Goal: Information Seeking & Learning: Understand process/instructions

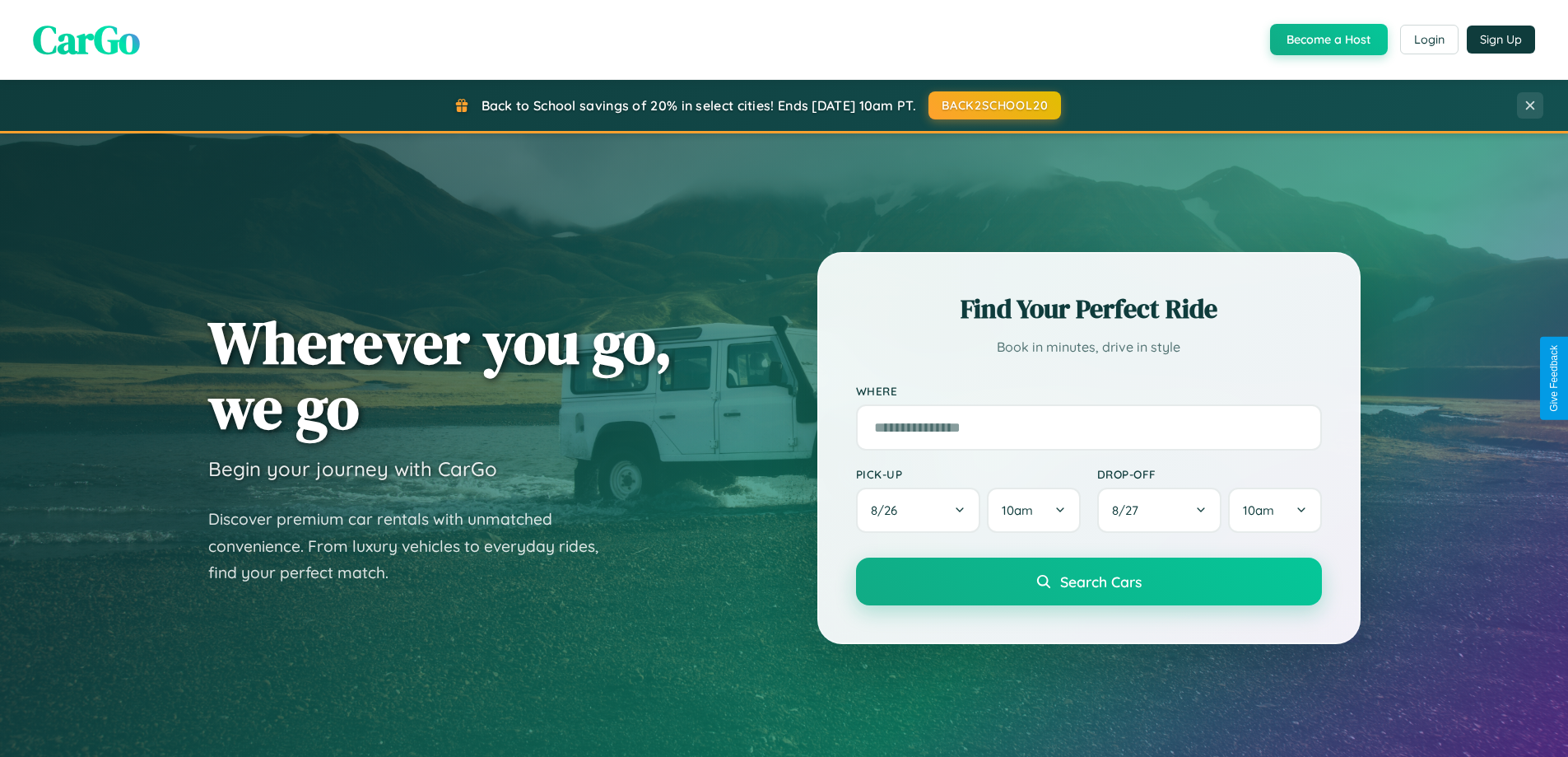
scroll to position [3169, 0]
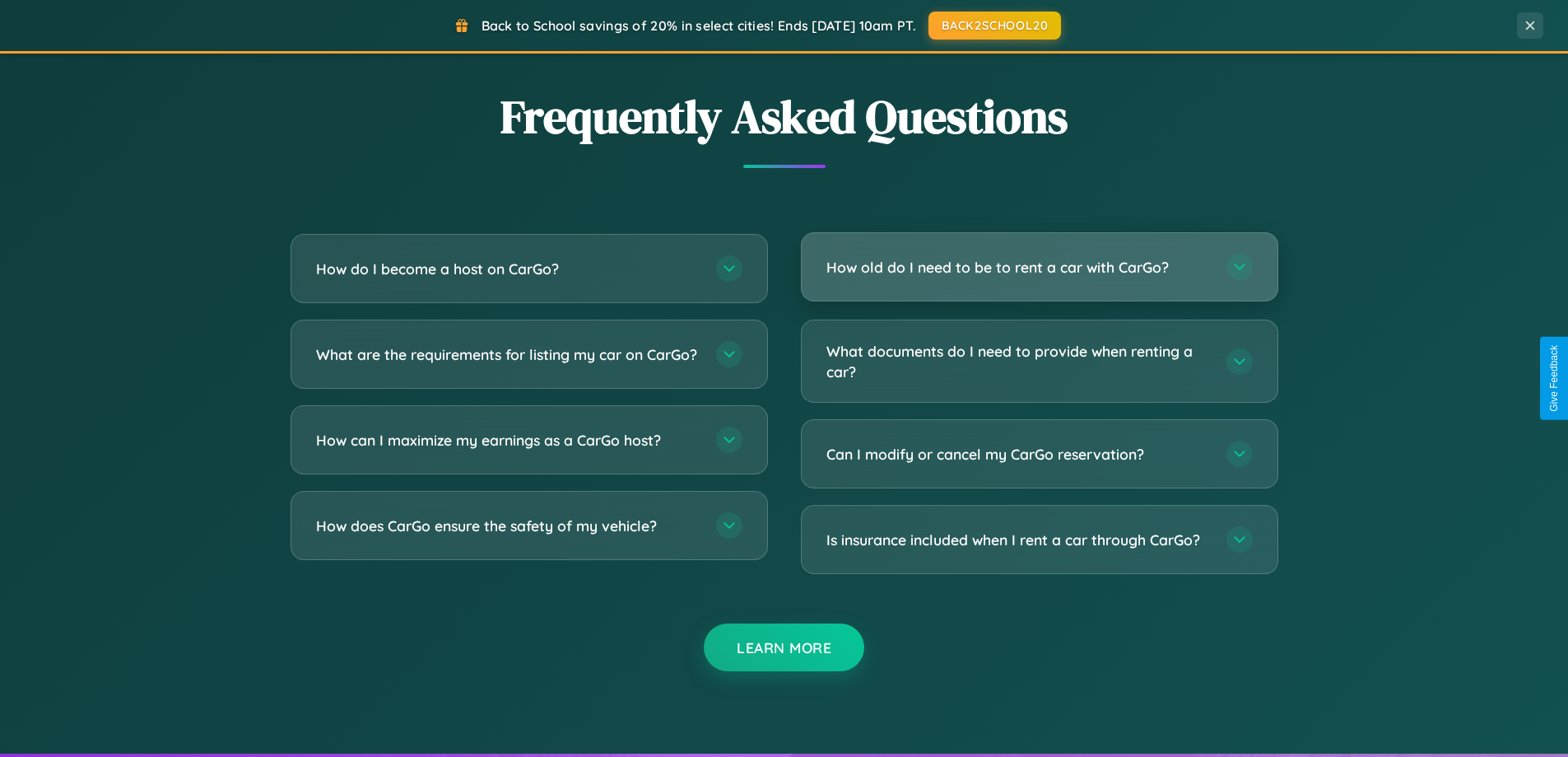
click at [1039, 267] on h3 "How old do I need to be to rent a car with CarGo?" at bounding box center [1018, 267] width 383 height 20
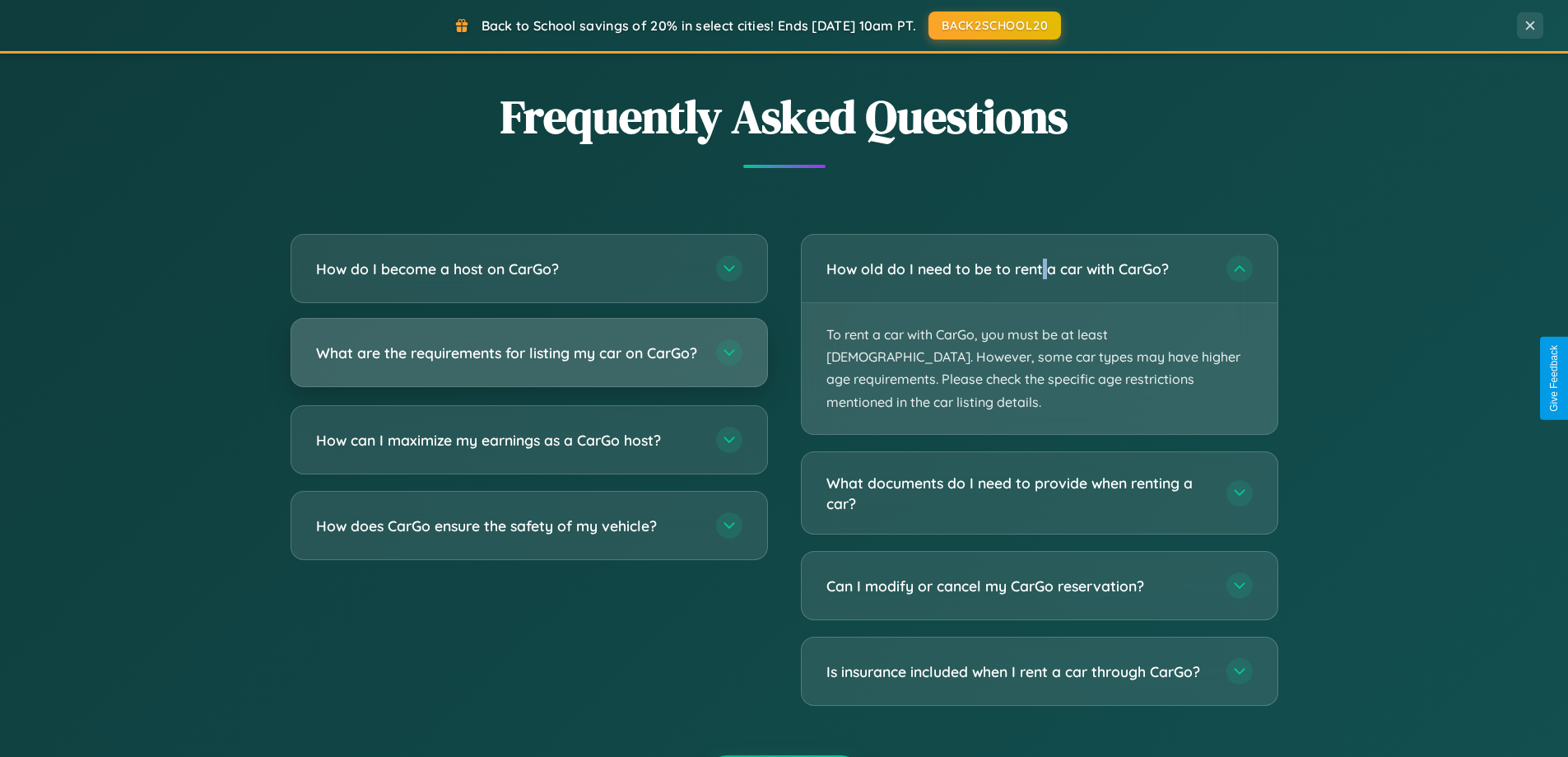
click at [529, 361] on h3 "What are the requirements for listing my car on CarGo?" at bounding box center [508, 352] width 383 height 20
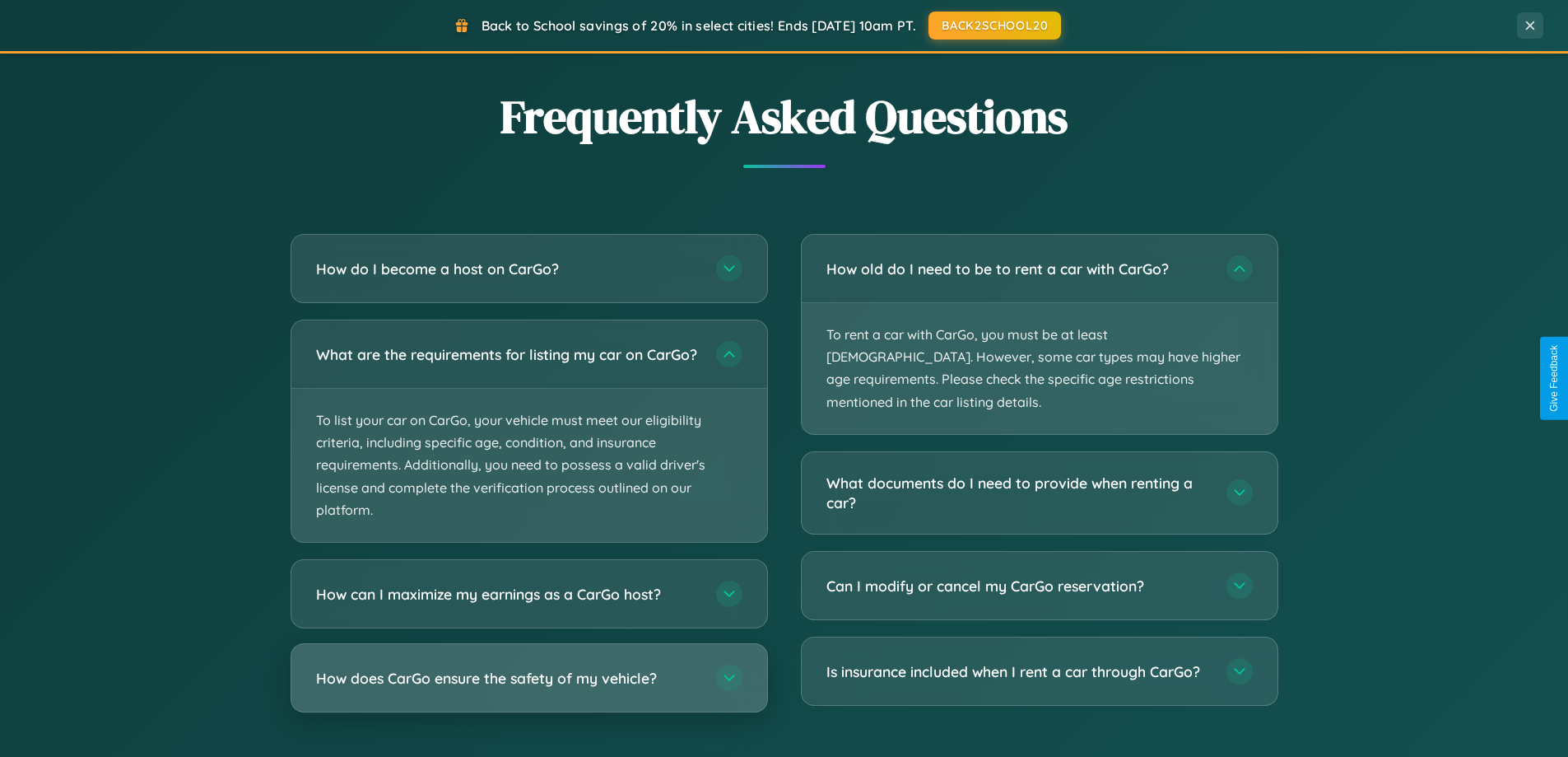
click at [529, 689] on h3 "How does CarGo ensure the safety of my vehicle?" at bounding box center [508, 678] width 383 height 20
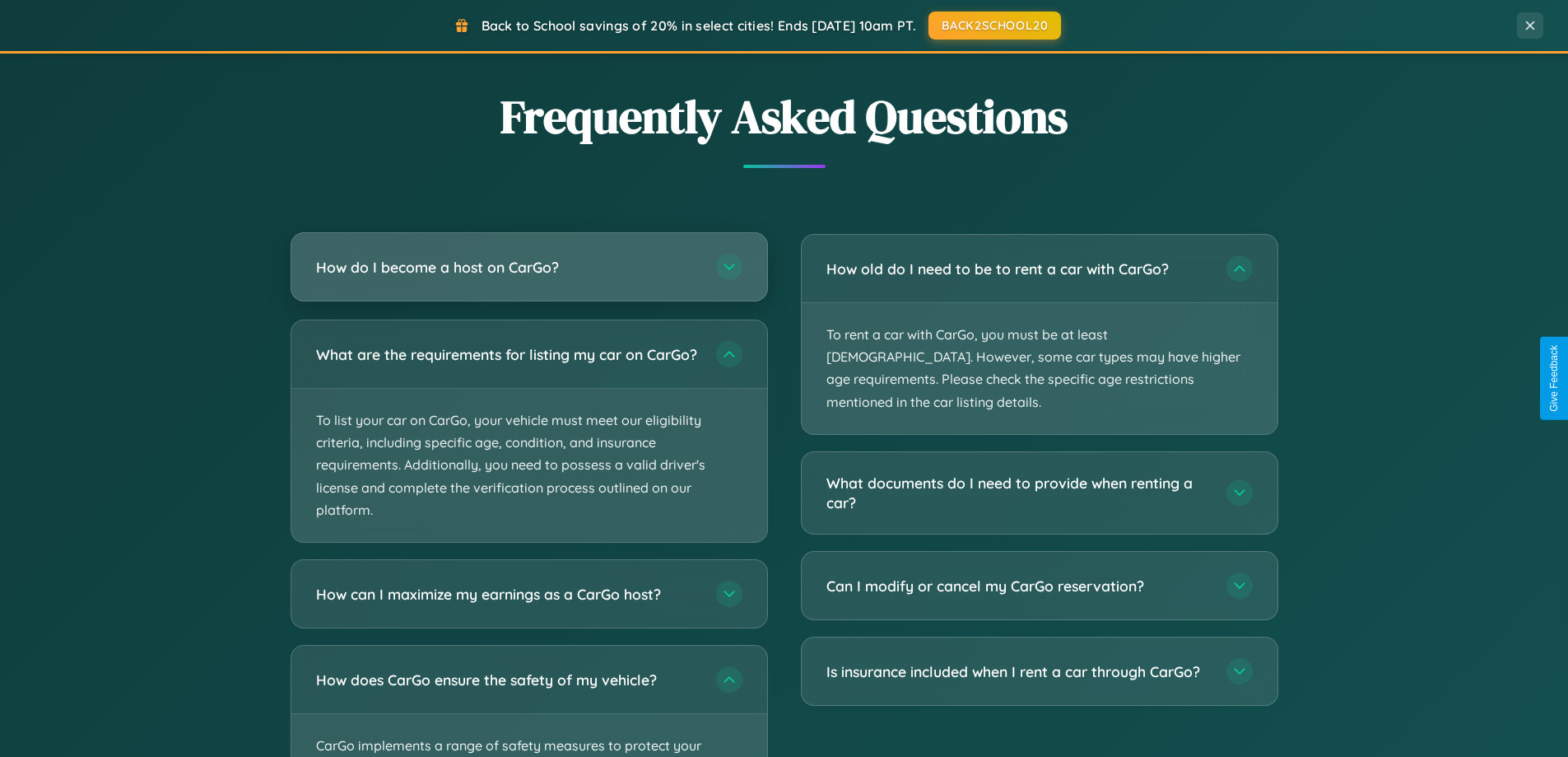
click at [529, 267] on h3 "How do I become a host on CarGo?" at bounding box center [508, 267] width 383 height 20
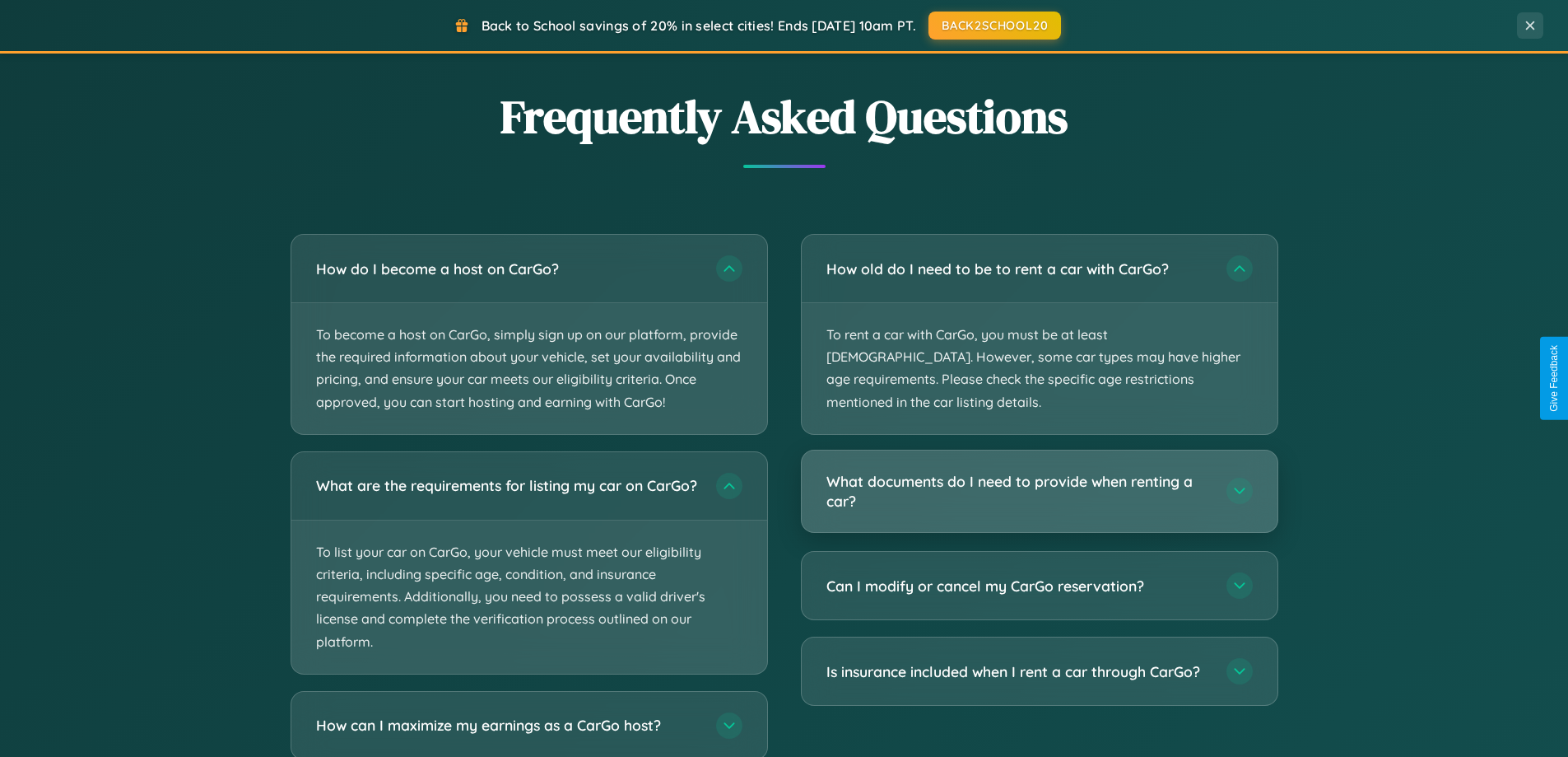
click at [1039, 471] on h3 "What documents do I need to provide when renting a car?" at bounding box center [1018, 491] width 383 height 40
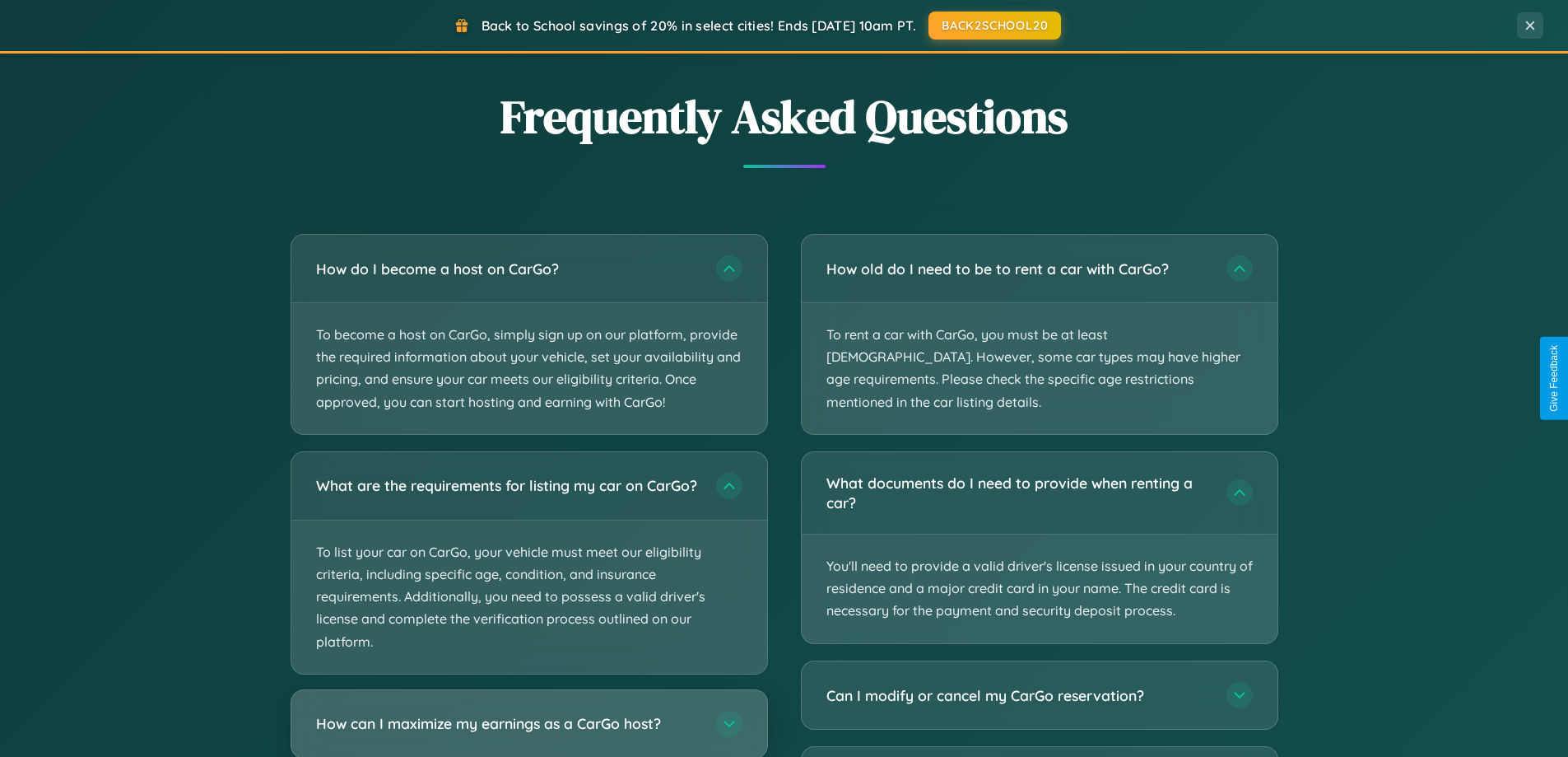
click at [529, 730] on h3 "How can I maximize my earnings as a CarGo host?" at bounding box center [508, 723] width 383 height 20
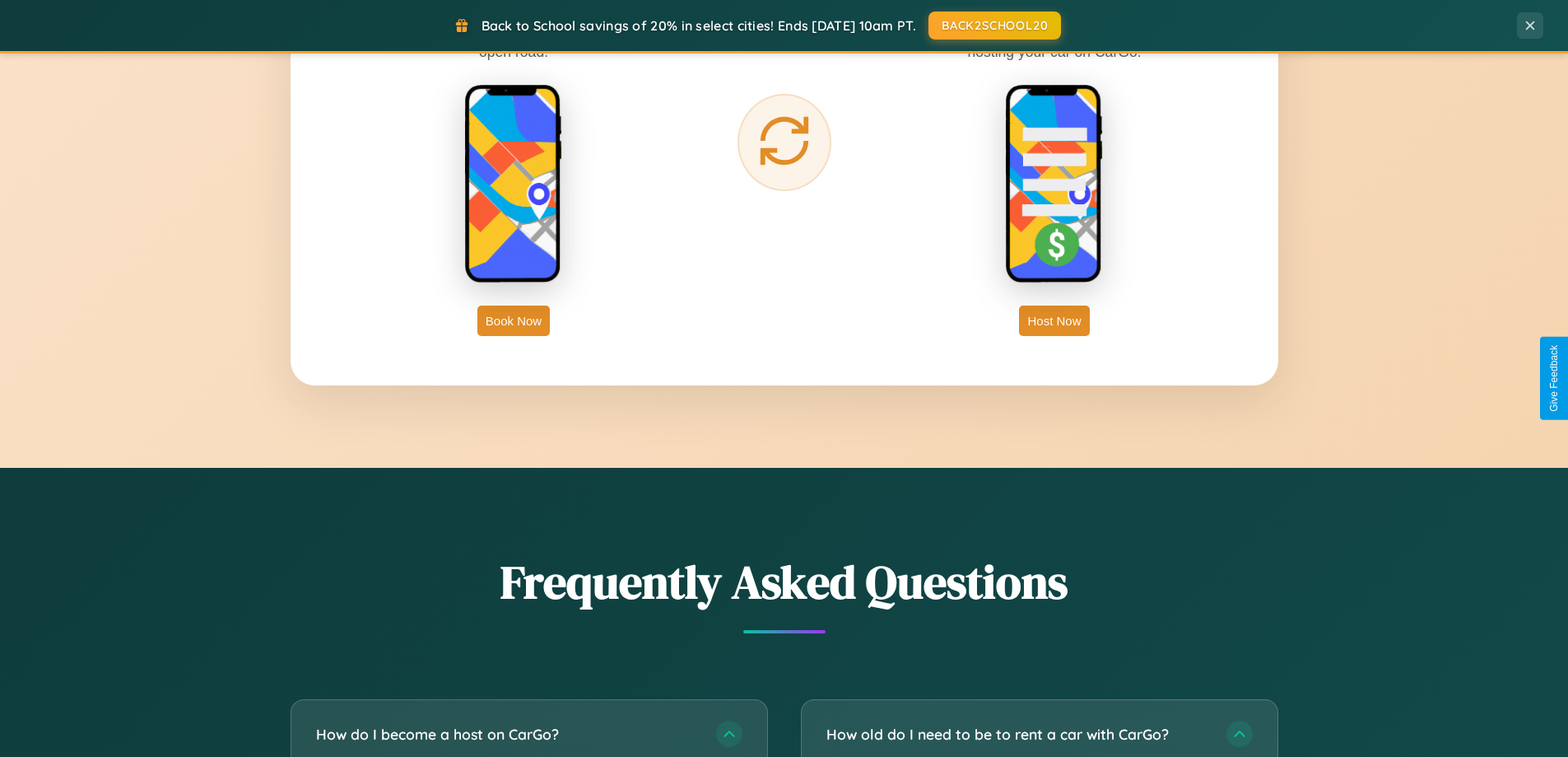
scroll to position [2646, 0]
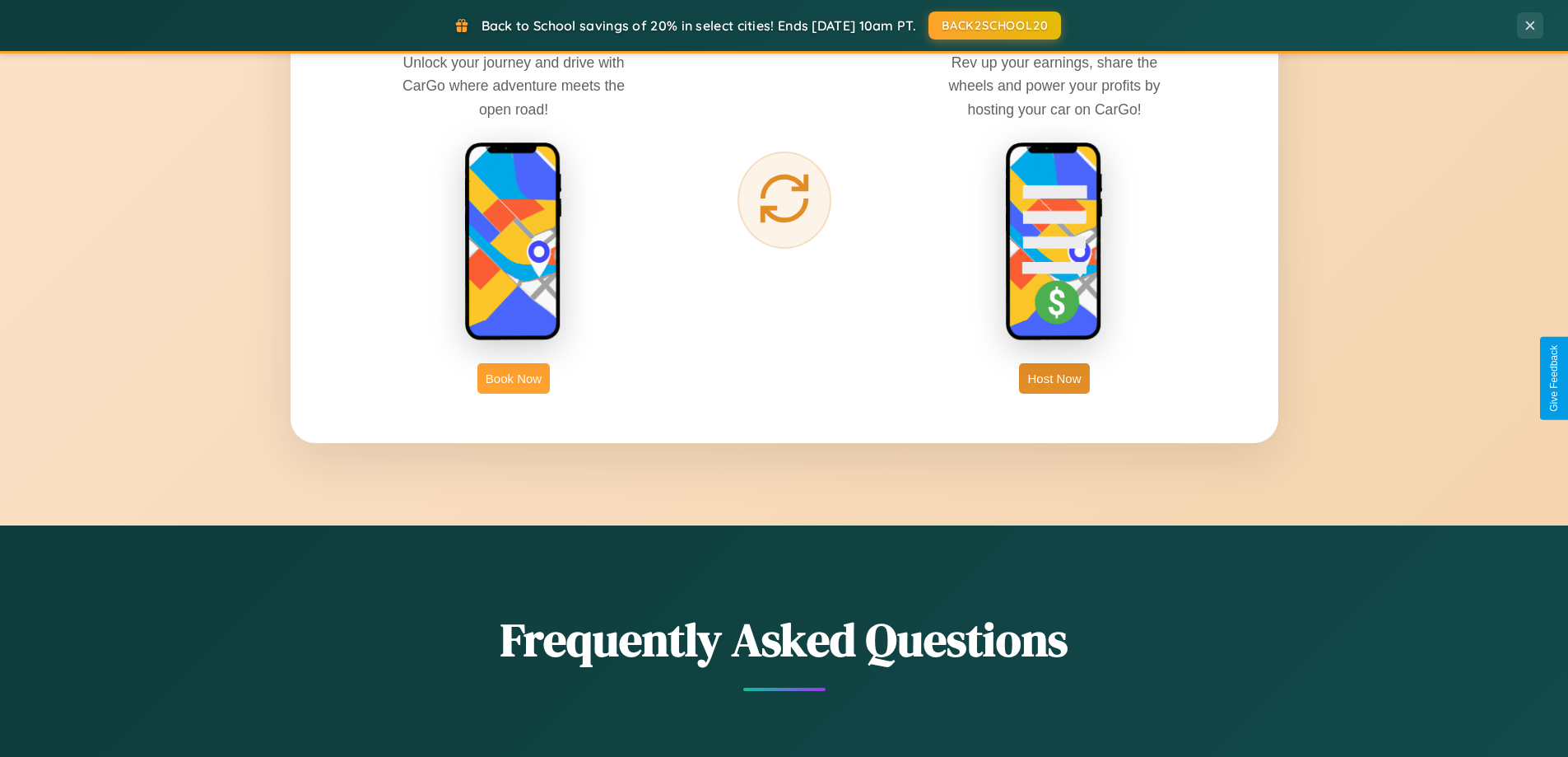
click at [514, 378] on button "Book Now" at bounding box center [514, 378] width 72 height 30
